Goal: Unclear: Browse casually

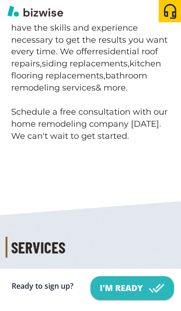
scroll to position [959, 0]
